Goal: Information Seeking & Learning: Find contact information

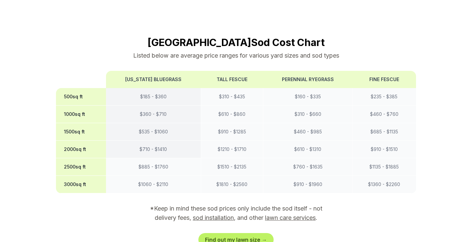
scroll to position [2096, 0]
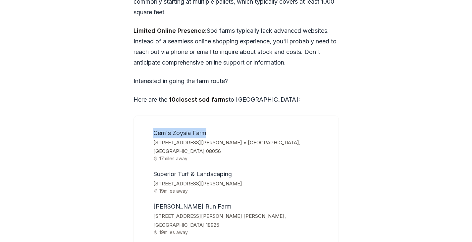
drag, startPoint x: 154, startPoint y: 121, endPoint x: 250, endPoint y: 123, distance: 95.8
click at [250, 128] on li "Gem's Zoysia Farm [STREET_ADDRESS][PERSON_NAME] • [GEOGRAPHIC_DATA], [GEOGRAPHI…" at bounding box center [241, 144] width 180 height 33
copy span "Gem's Zoysia Farm"
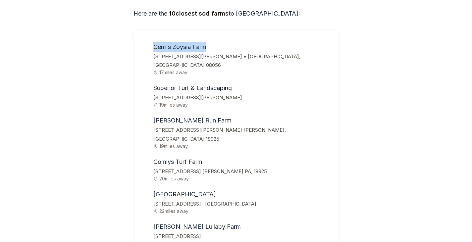
scroll to position [2167, 0]
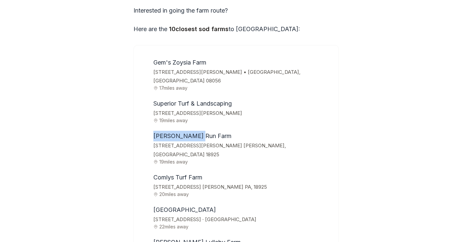
drag, startPoint x: 199, startPoint y: 115, endPoint x: 141, endPoint y: 114, distance: 58.7
click at [141, 114] on div "Gem's Zoysia Farm [STREET_ADDRESS][PERSON_NAME] • [GEOGRAPHIC_DATA], [GEOGRAPHI…" at bounding box center [237, 225] width 206 height 361
copy span "[PERSON_NAME] Run Farm"
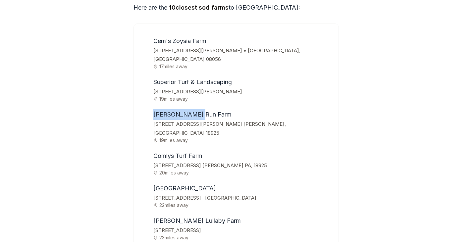
scroll to position [2192, 0]
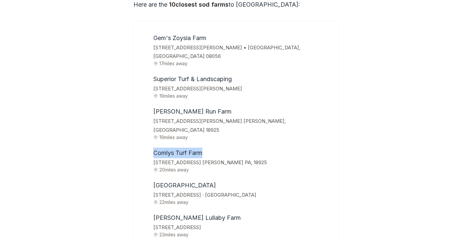
drag, startPoint x: 208, startPoint y: 126, endPoint x: 150, endPoint y: 127, distance: 58.0
click at [150, 127] on ul "Gem's Zoysia Farm [STREET_ADDRESS][PERSON_NAME] • [GEOGRAPHIC_DATA], [GEOGRAPHI…" at bounding box center [236, 200] width 189 height 343
copy span "Comlys Turf Farm"
drag, startPoint x: 150, startPoint y: 153, endPoint x: 218, endPoint y: 156, distance: 68.7
click at [218, 156] on ul "Gem's Zoysia Farm [STREET_ADDRESS][PERSON_NAME] • [GEOGRAPHIC_DATA], [GEOGRAPHI…" at bounding box center [236, 200] width 189 height 343
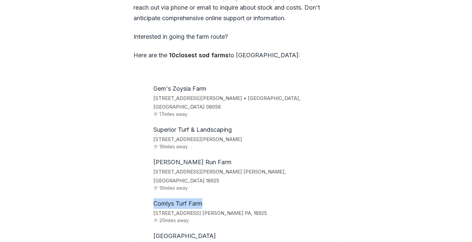
scroll to position [2073, 0]
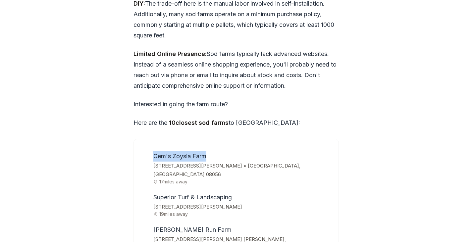
drag, startPoint x: 222, startPoint y: 138, endPoint x: 155, endPoint y: 148, distance: 68.7
copy span "Gem's Zoysia Farm"
